Goal: Check status: Check status

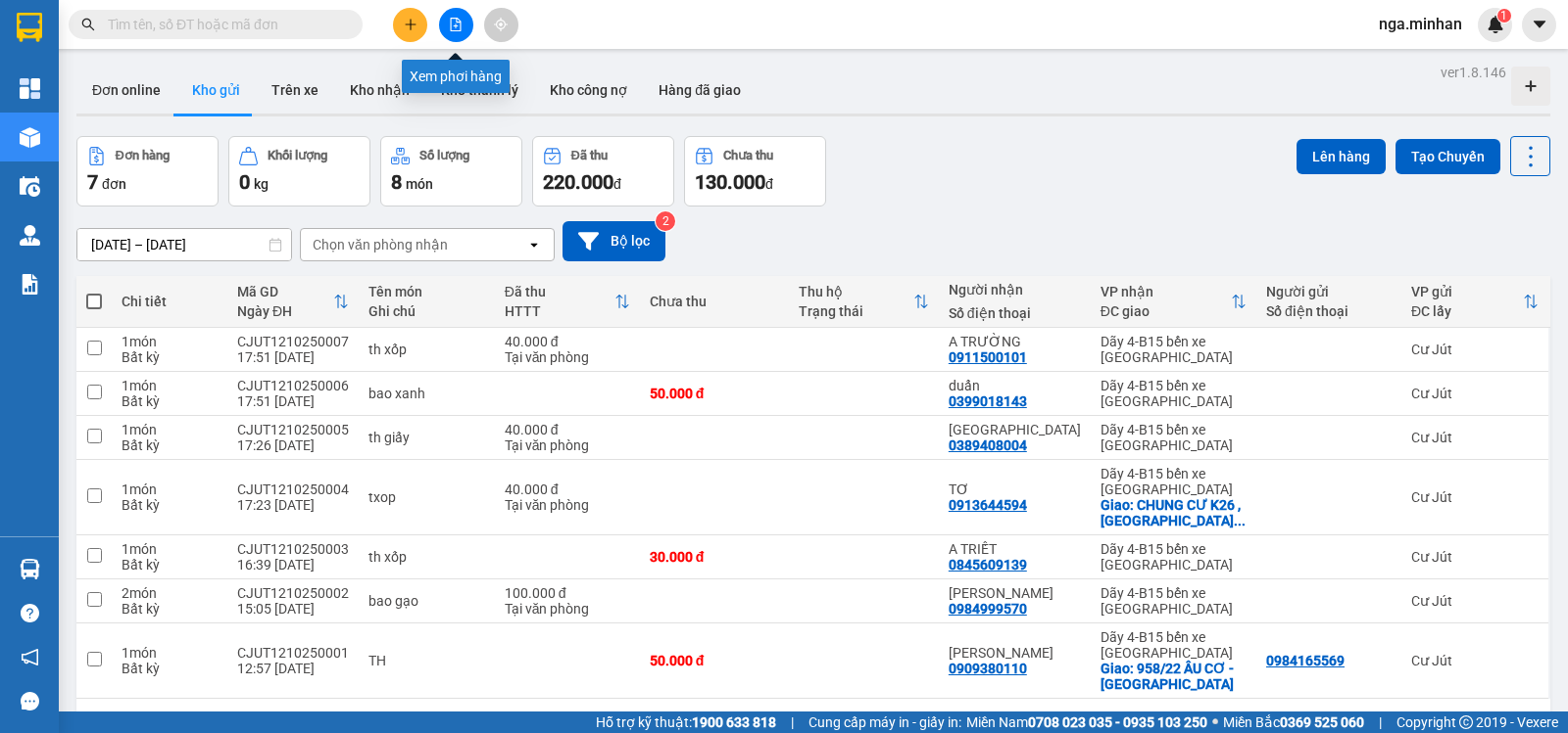
click at [445, 16] on button at bounding box center [456, 24] width 34 height 34
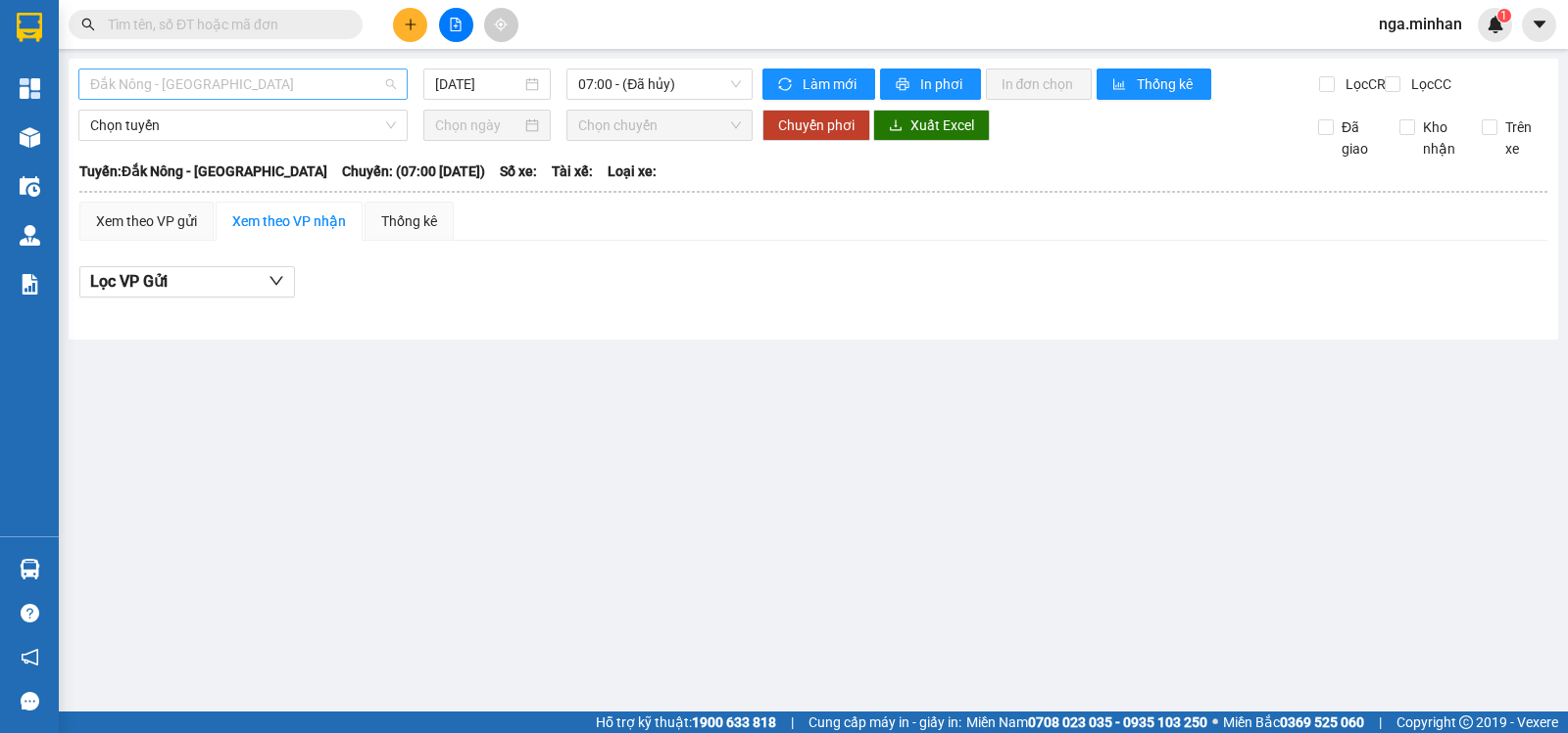
click at [344, 81] on span "Đắk Nông - [GEOGRAPHIC_DATA]" at bounding box center [243, 84] width 306 height 29
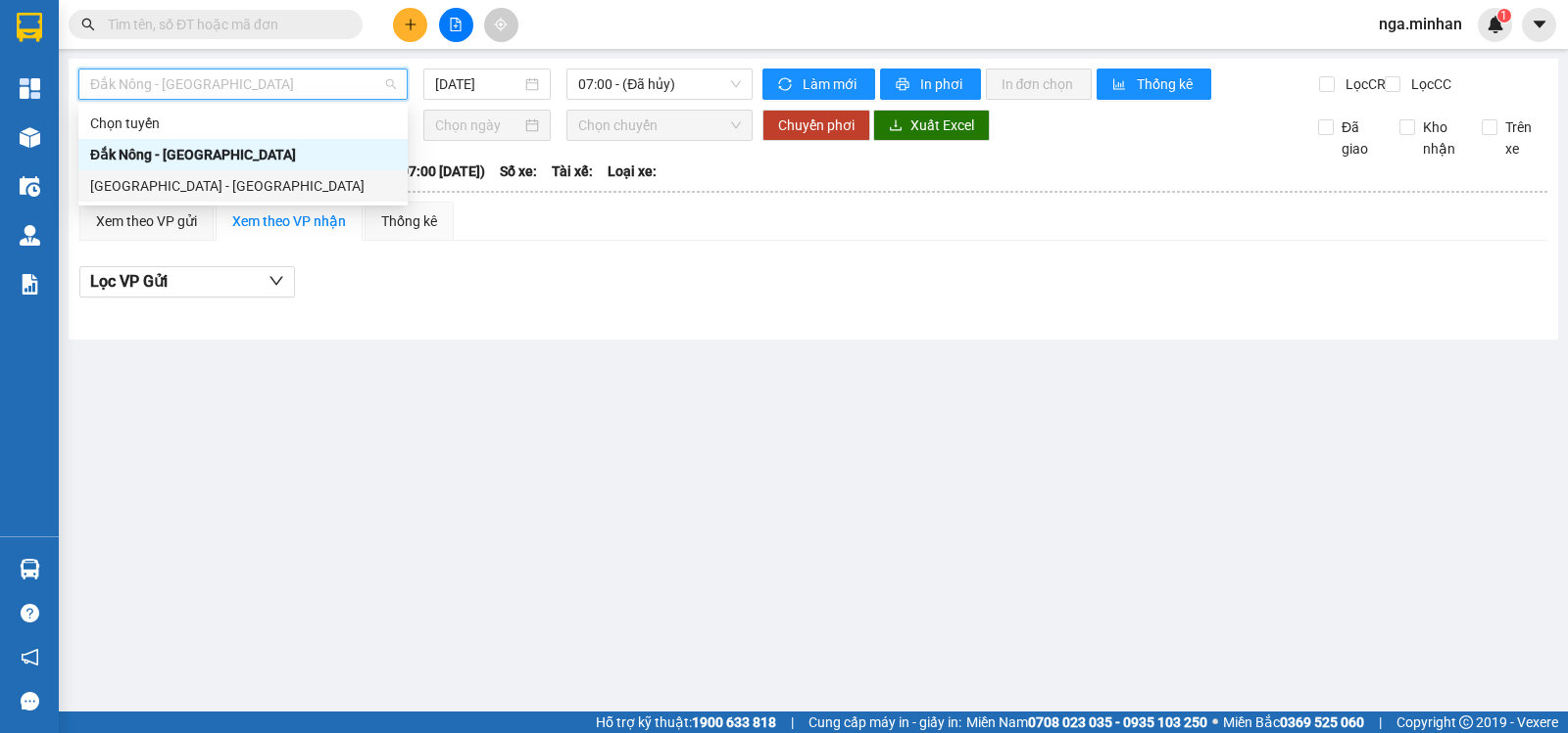
click at [133, 185] on div "[GEOGRAPHIC_DATA] - [GEOGRAPHIC_DATA]" at bounding box center [243, 186] width 306 height 22
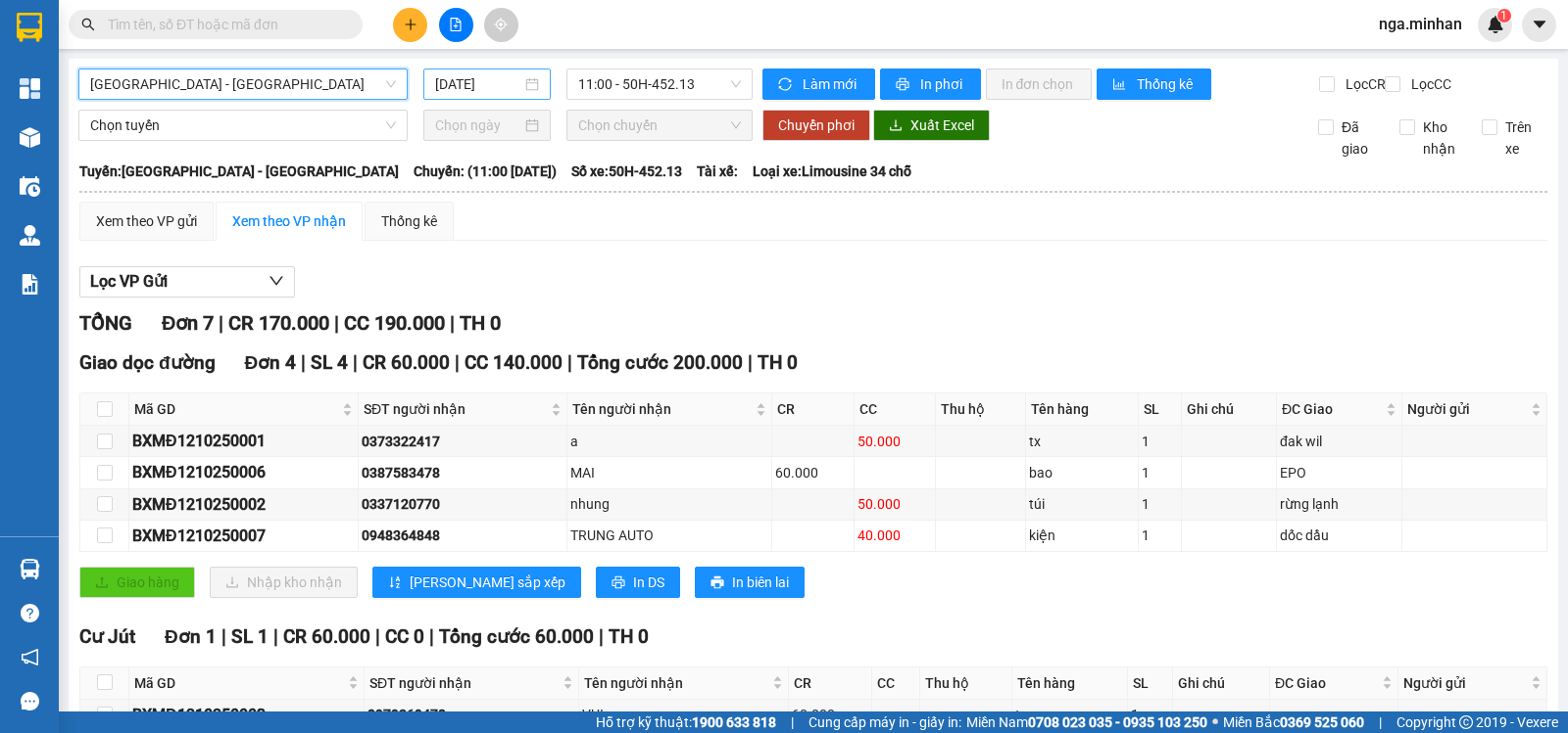
click at [438, 75] on input "[DATE]" at bounding box center [479, 84] width 87 height 22
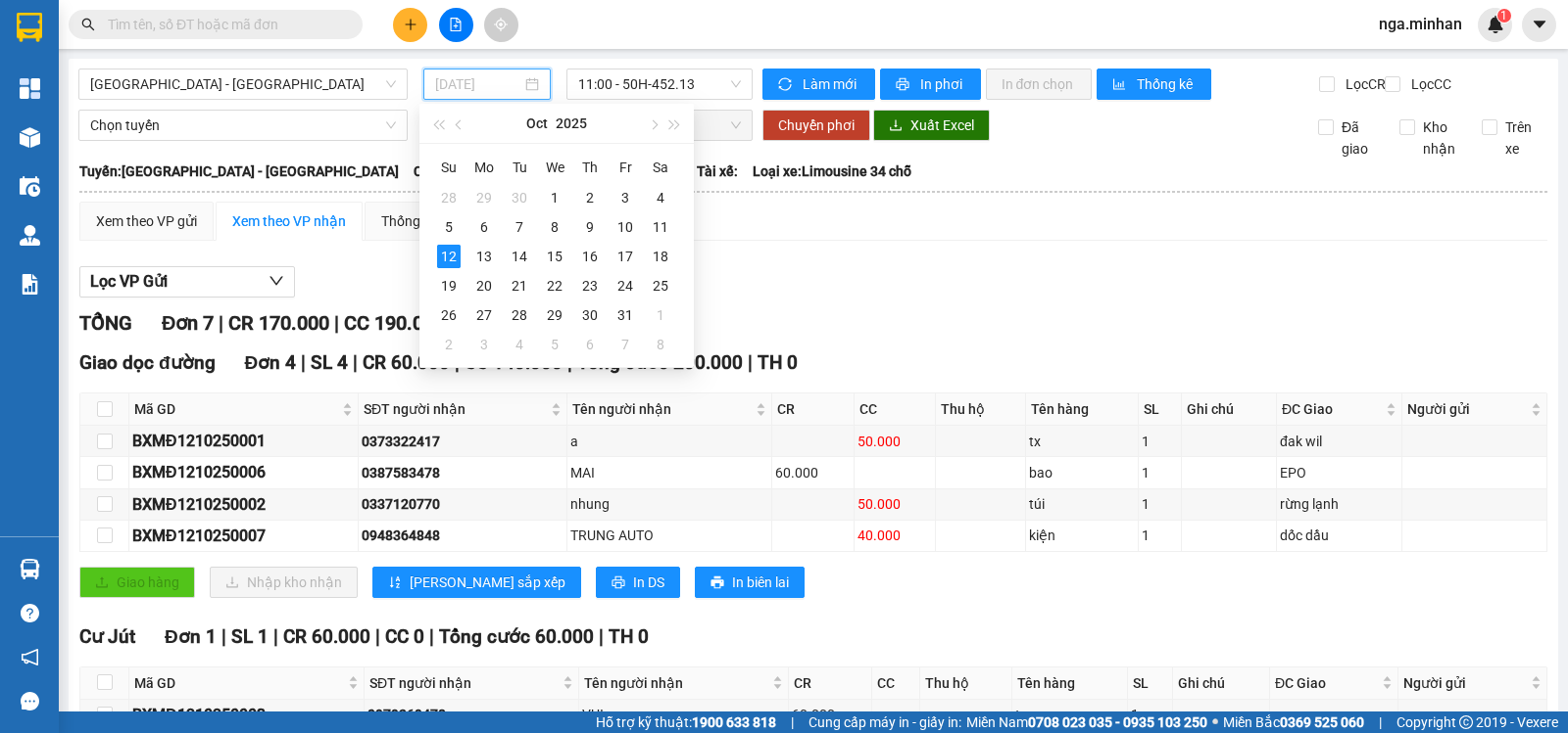
type input "[DATE]"
click at [799, 230] on div "Xem theo VP gửi Xem theo VP nhận Thống kê" at bounding box center [813, 221] width 1468 height 39
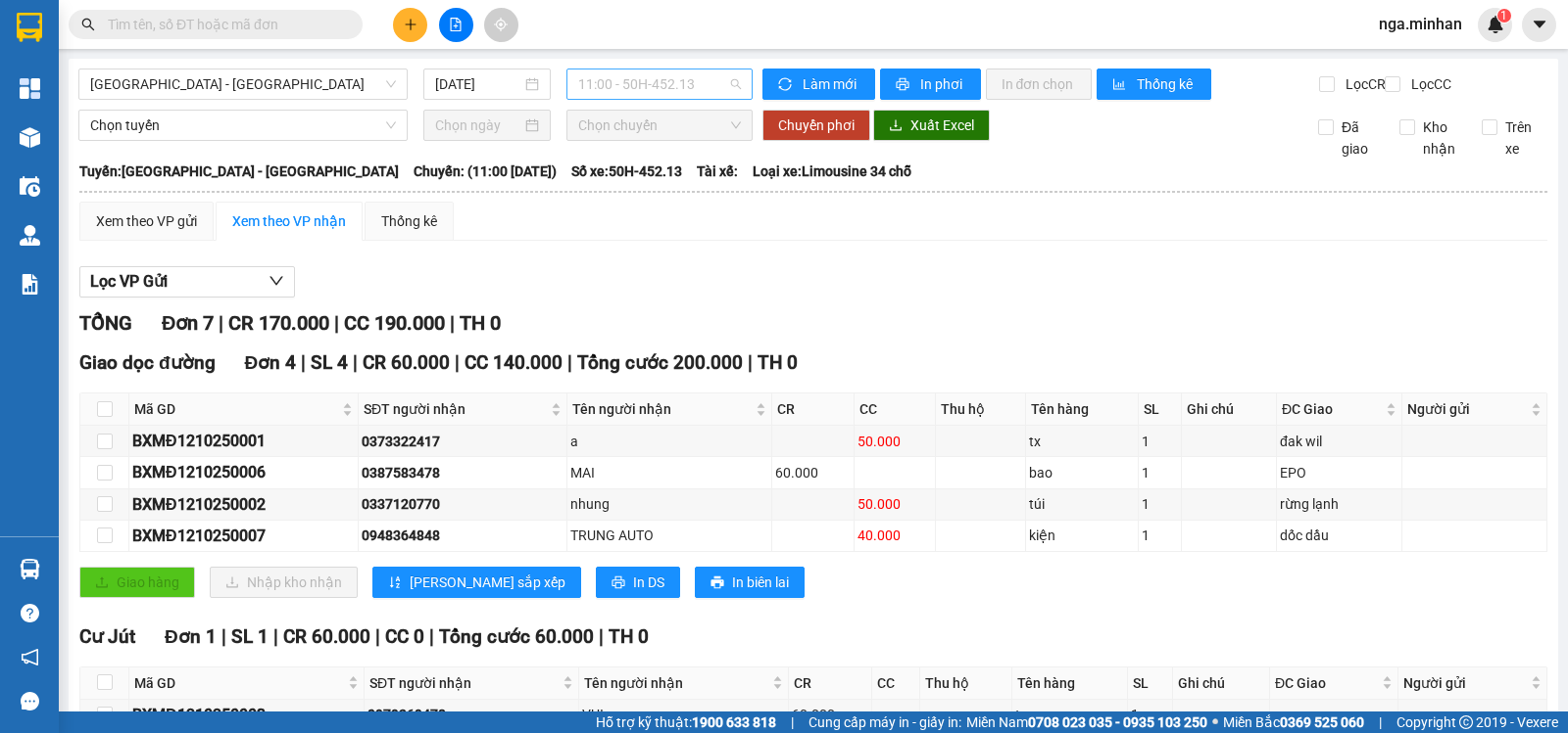
click at [703, 85] on span "11:00 - 50H-452.13" at bounding box center [659, 84] width 162 height 29
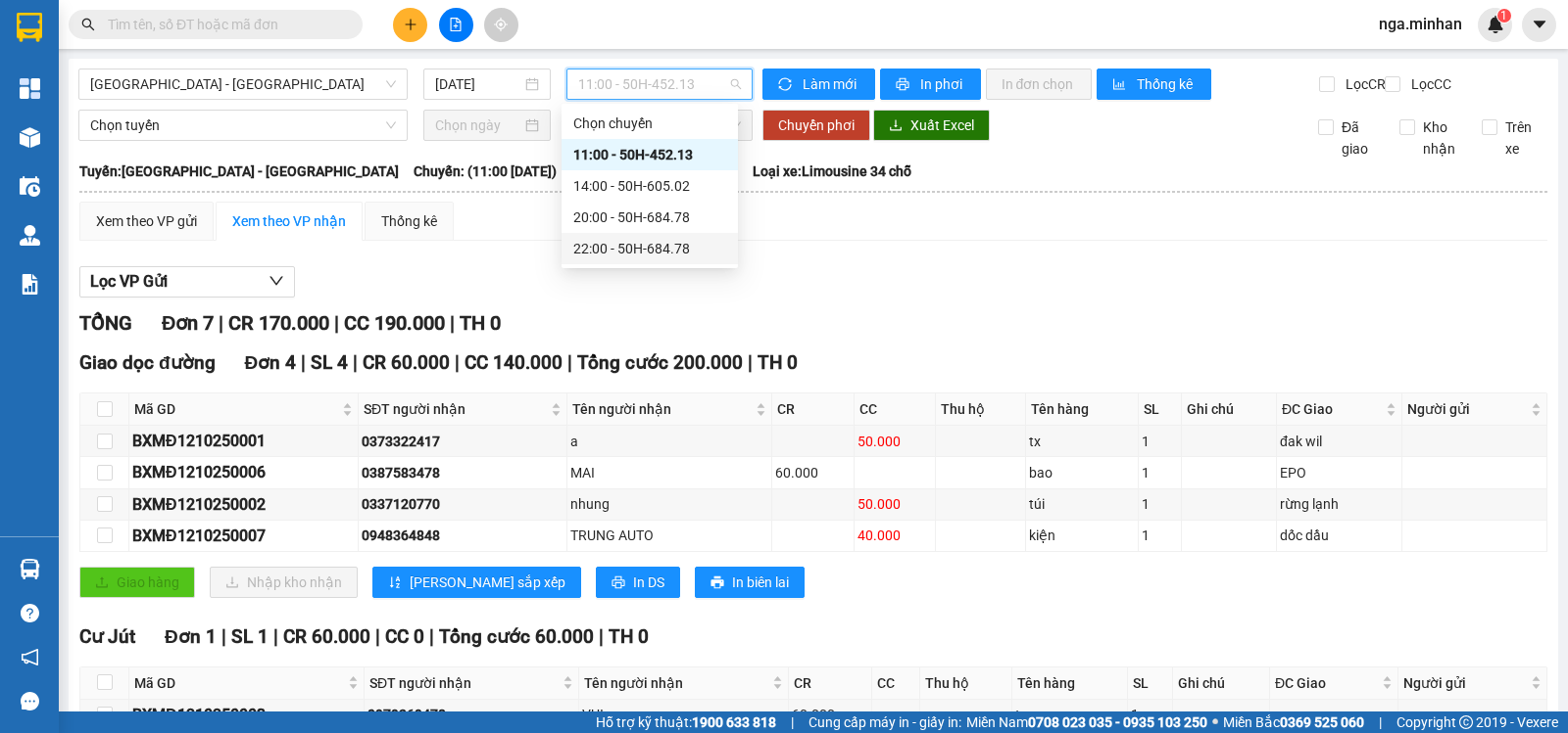
click at [638, 246] on div "22:00 - 50H-684.78" at bounding box center [650, 249] width 153 height 22
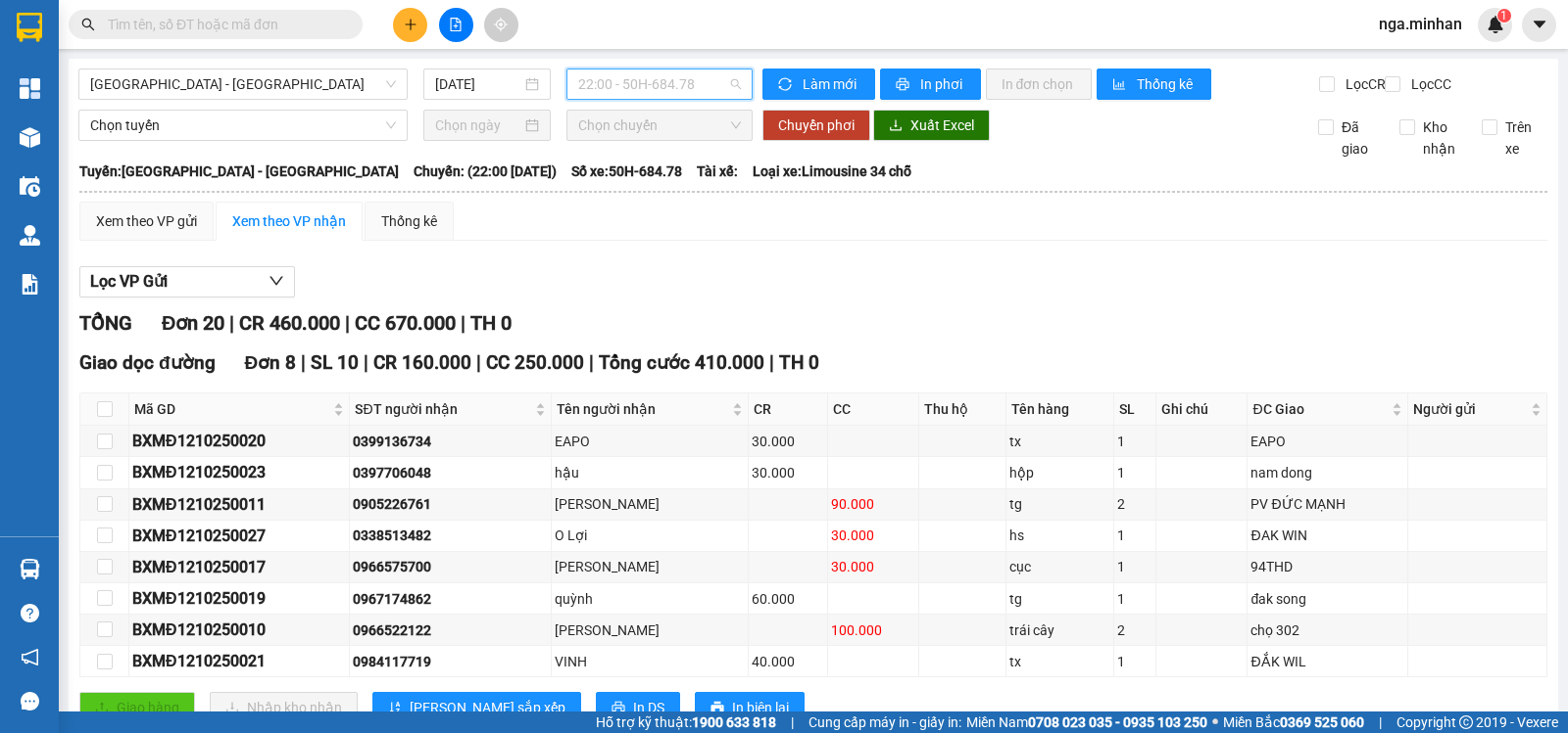
click at [639, 81] on span "22:00 - 50H-684.78" at bounding box center [659, 84] width 162 height 29
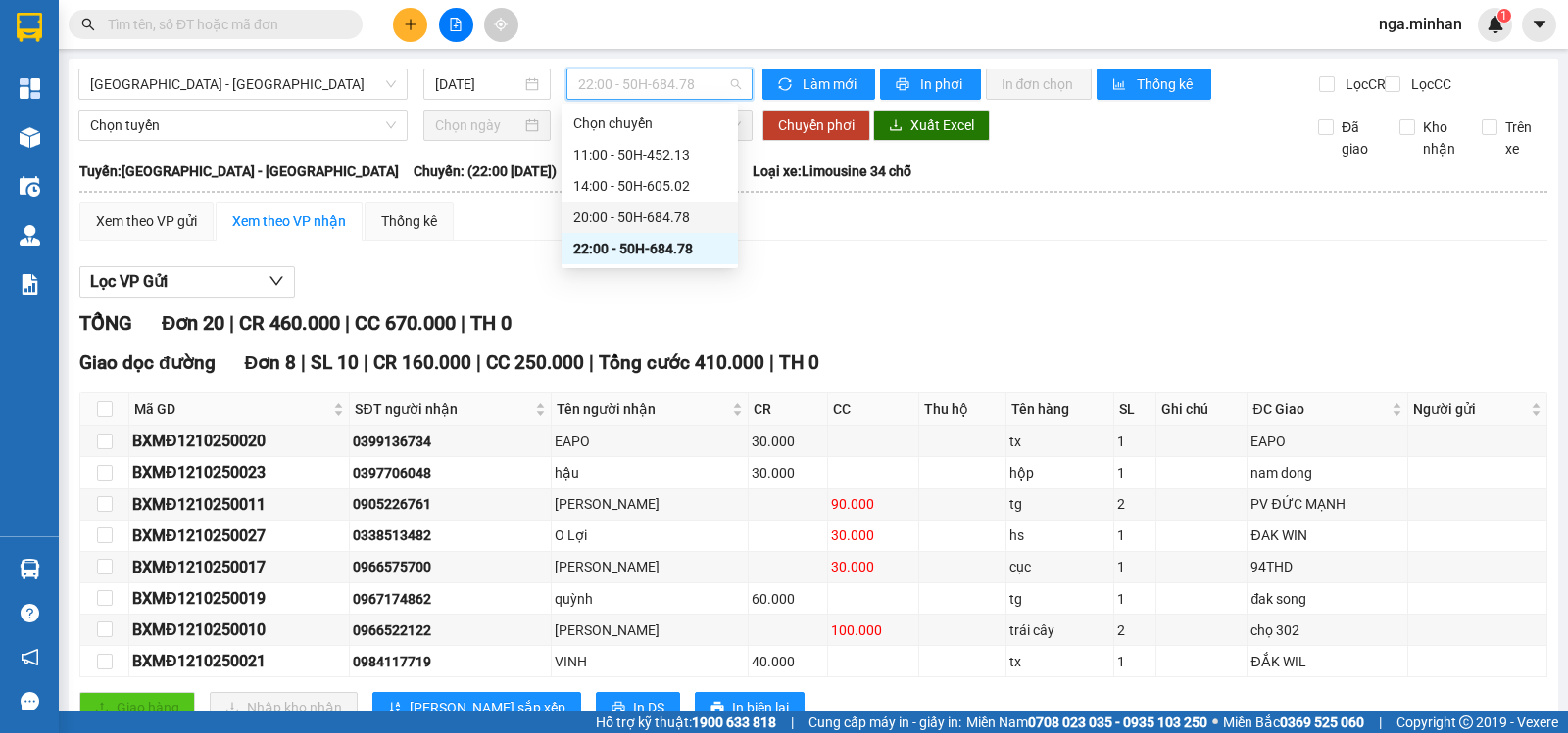
click at [625, 209] on div "20:00 - 50H-684.78" at bounding box center [650, 218] width 153 height 22
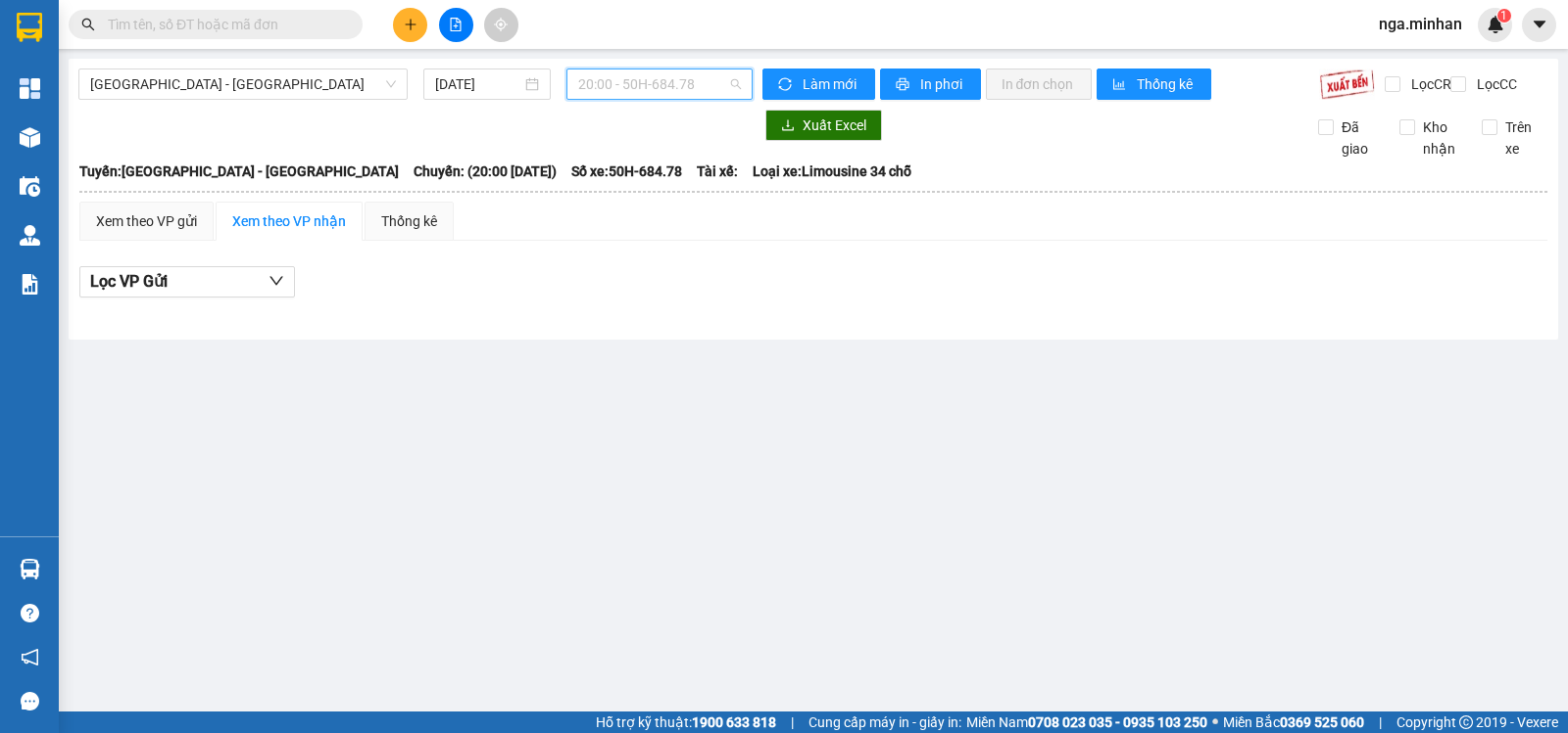
click at [629, 93] on span "20:00 - 50H-684.78" at bounding box center [659, 84] width 162 height 29
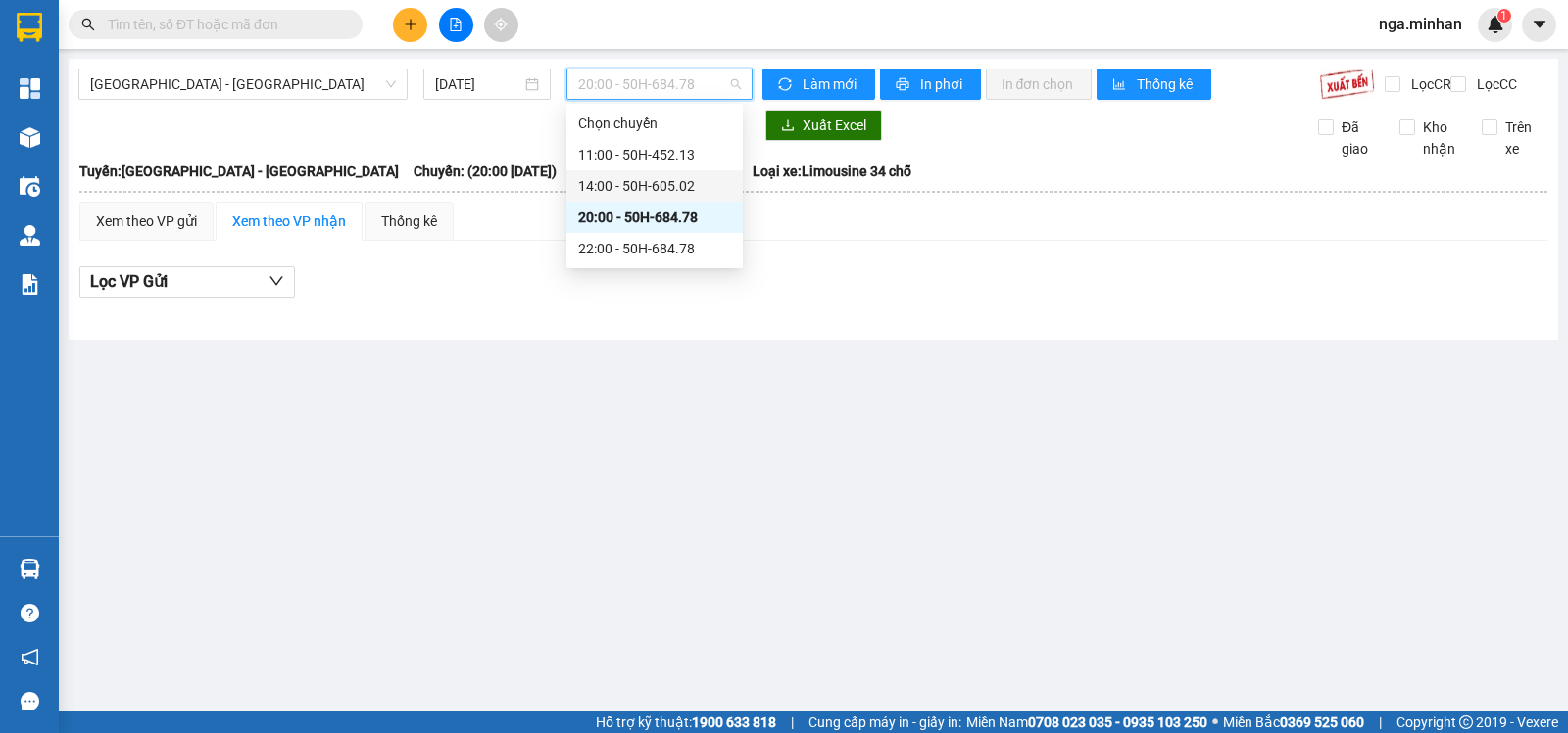
click at [601, 176] on div "14:00 - 50H-605.02" at bounding box center [655, 186] width 153 height 22
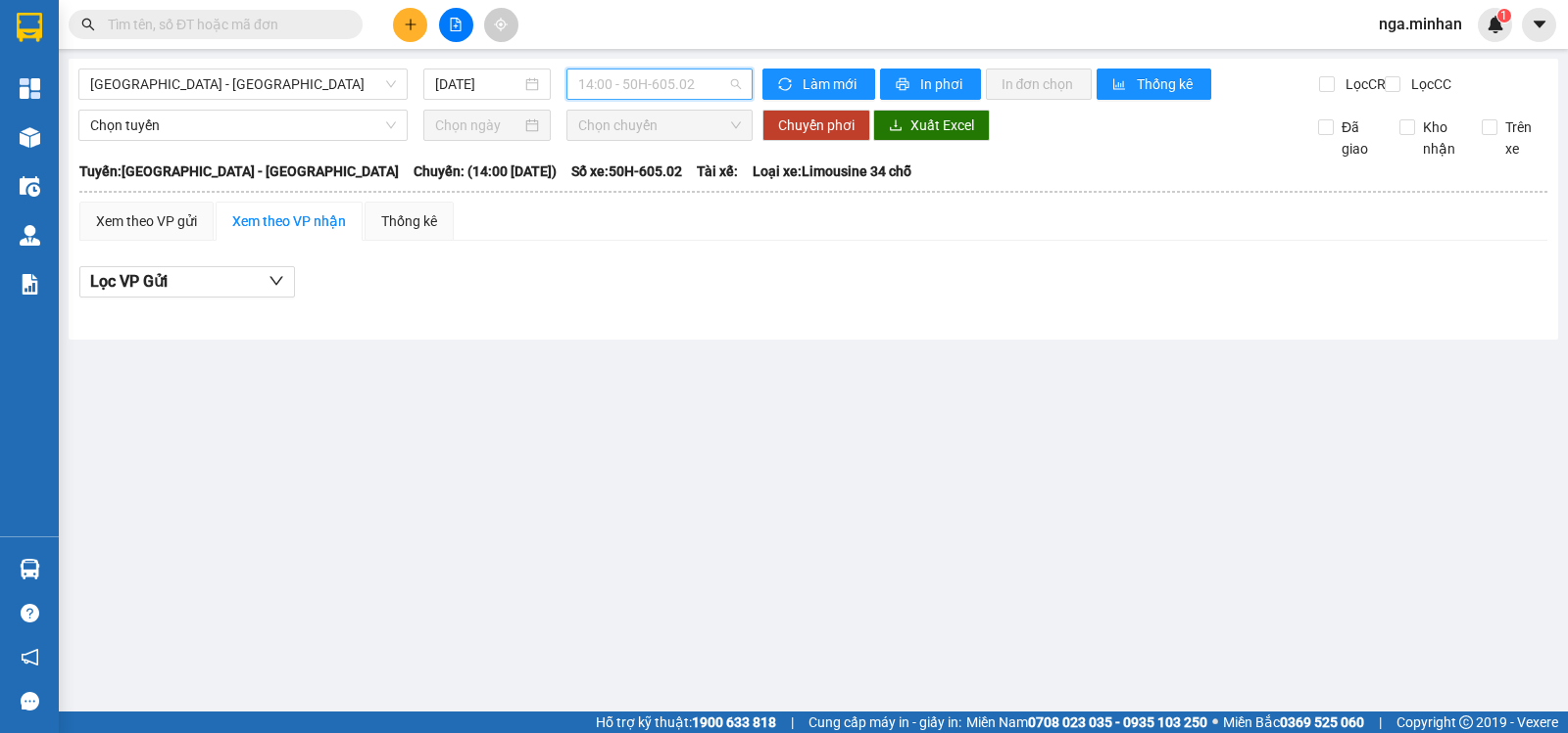
click at [667, 95] on span "14:00 - 50H-605.02" at bounding box center [659, 84] width 162 height 29
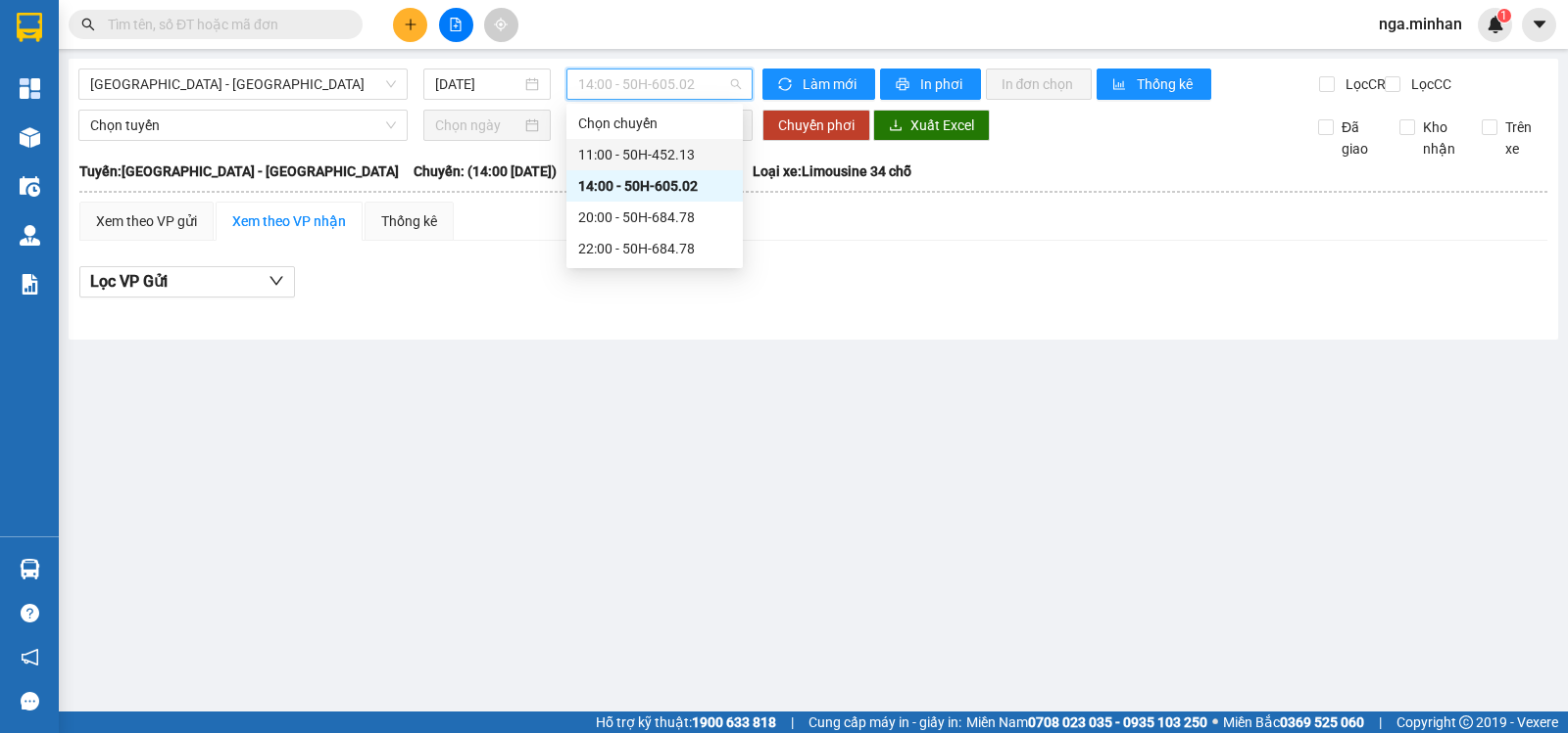
click at [651, 151] on div "11:00 - 50H-452.13" at bounding box center [655, 155] width 153 height 22
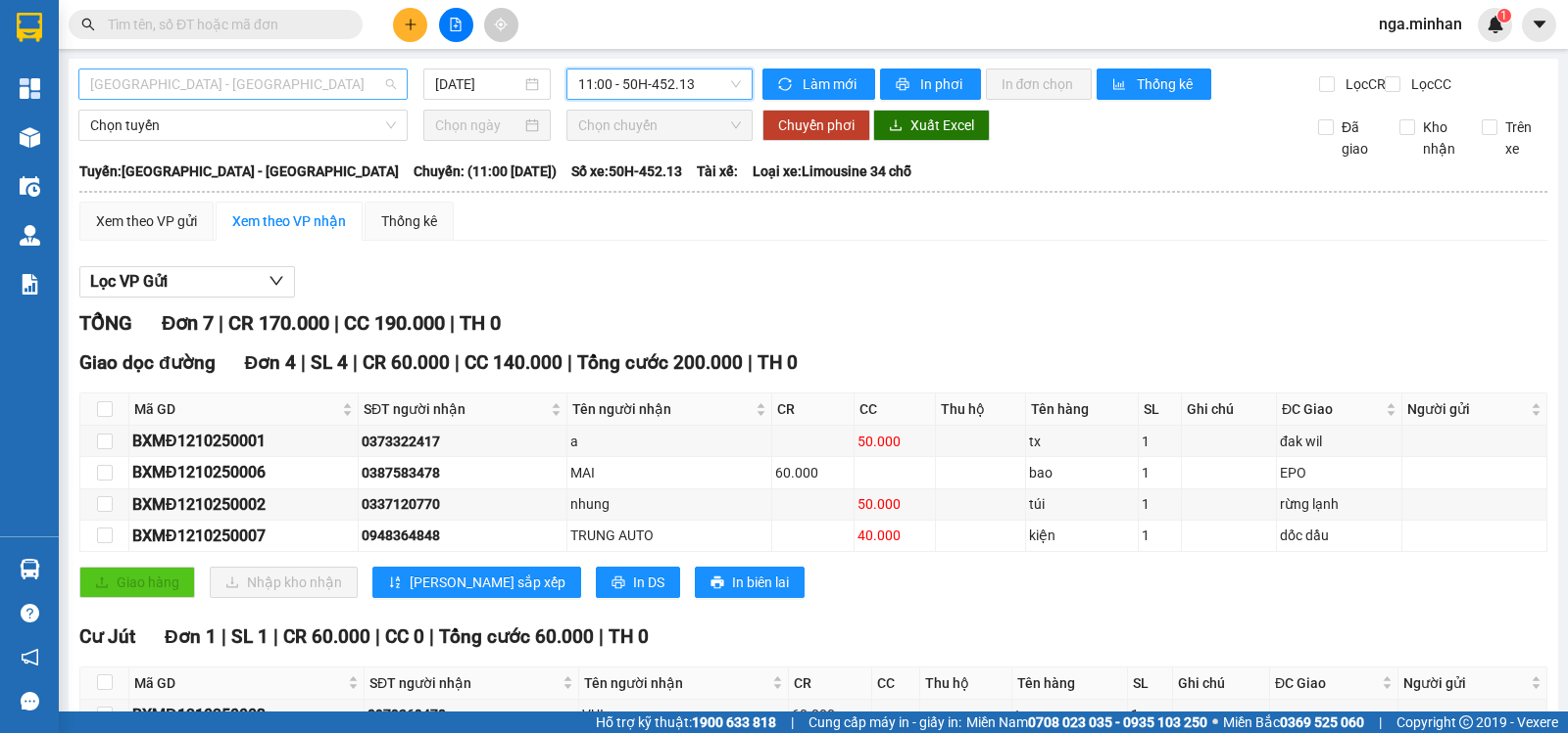
click at [305, 73] on span "[GEOGRAPHIC_DATA] - [GEOGRAPHIC_DATA]" at bounding box center [243, 84] width 306 height 29
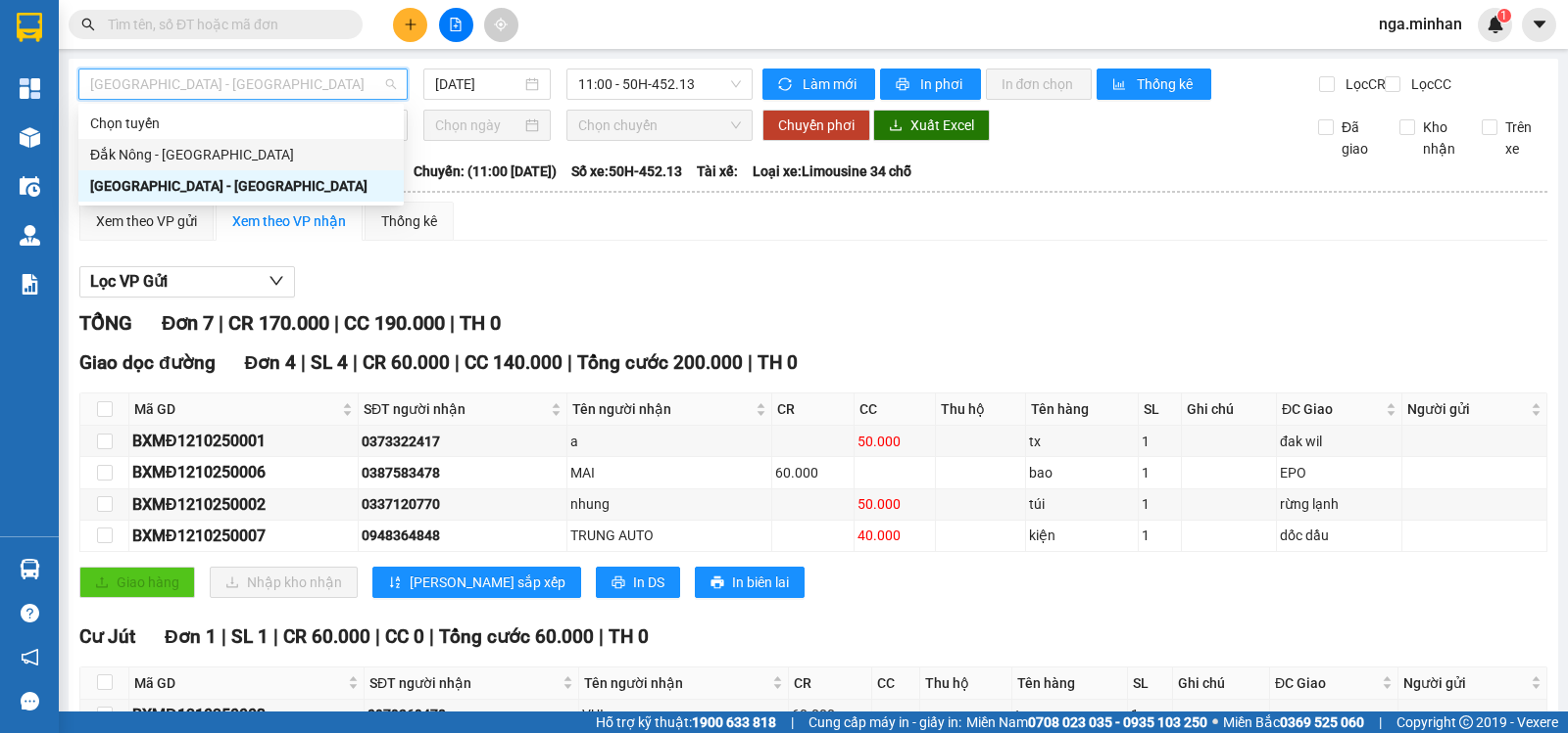
click at [183, 156] on div "Đắk Nông - [GEOGRAPHIC_DATA]" at bounding box center [241, 155] width 302 height 22
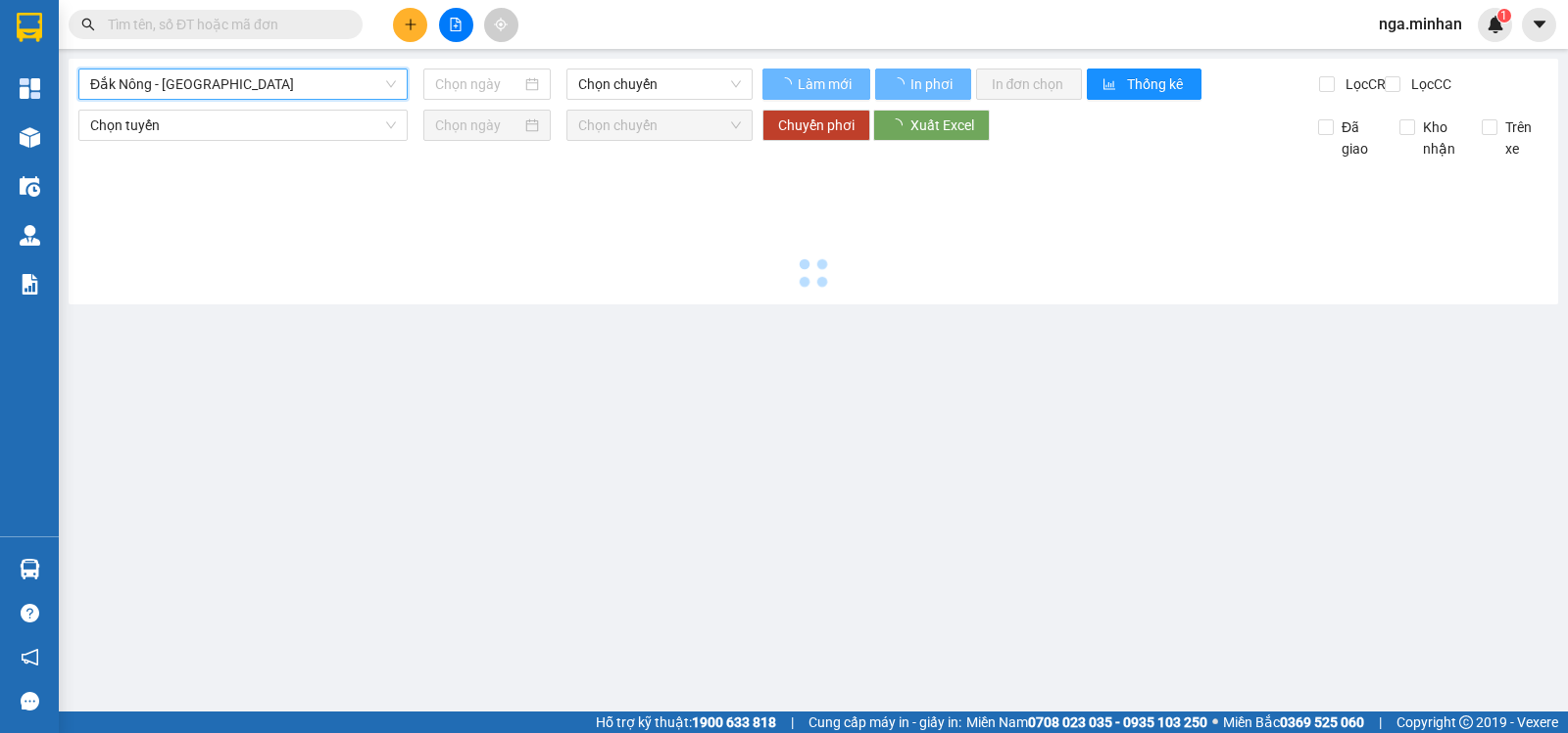
type input "[DATE]"
